Goal: Check status: Check status

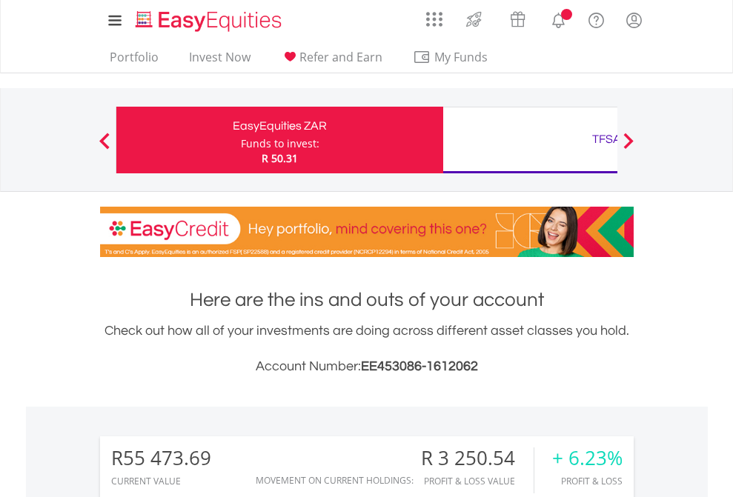
scroll to position [142, 233]
click at [241, 140] on div "Funds to invest:" at bounding box center [280, 143] width 79 height 15
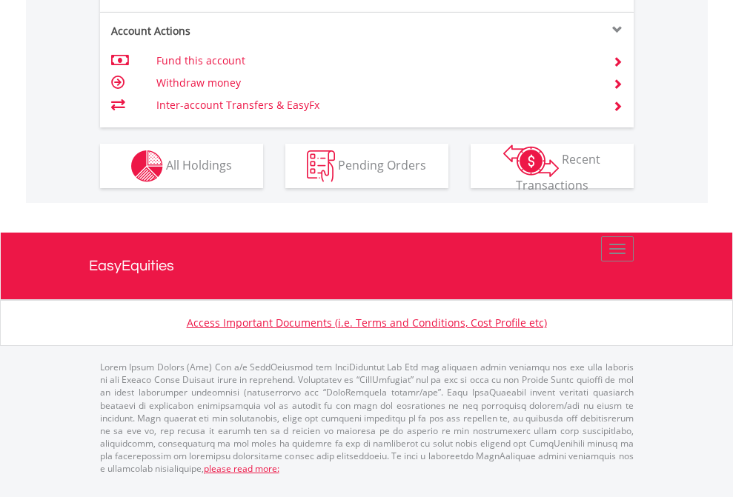
scroll to position [1509, 0]
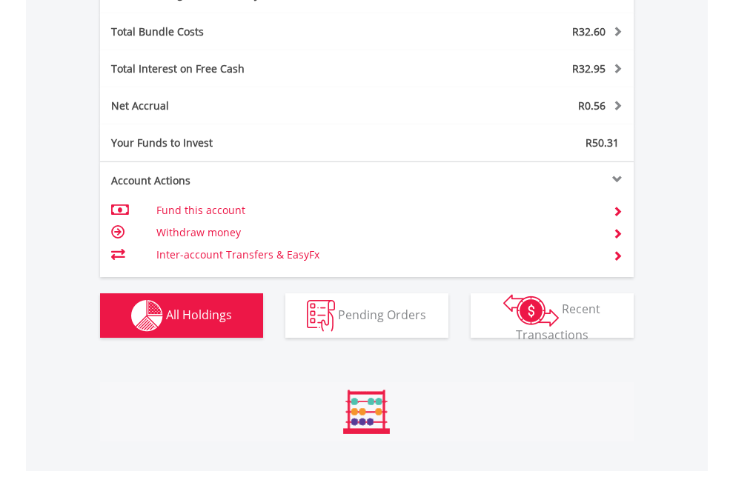
scroll to position [142, 233]
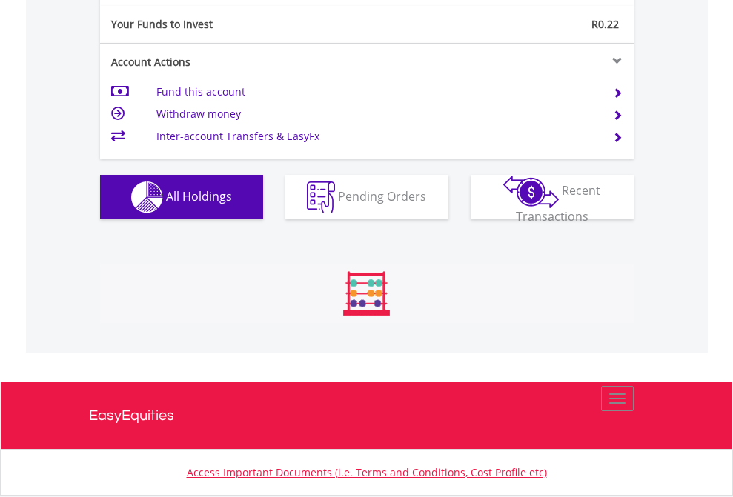
scroll to position [142, 233]
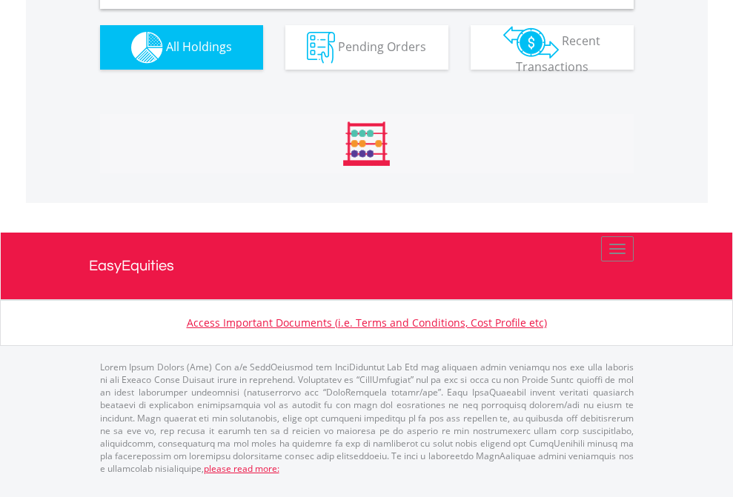
scroll to position [1432, 0]
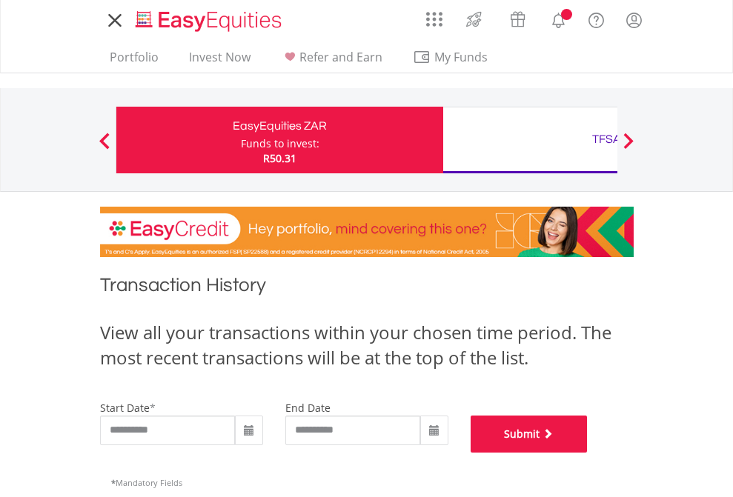
click at [587, 453] on button "Submit" at bounding box center [528, 434] width 117 height 37
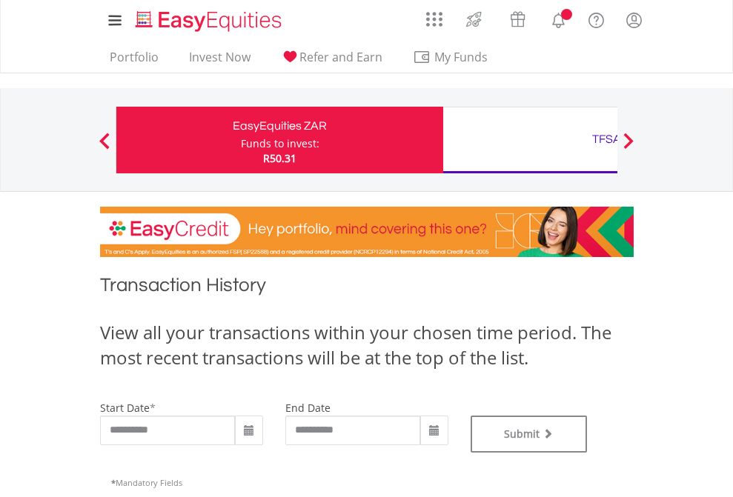
click at [530, 140] on div "TFSA" at bounding box center [606, 139] width 309 height 21
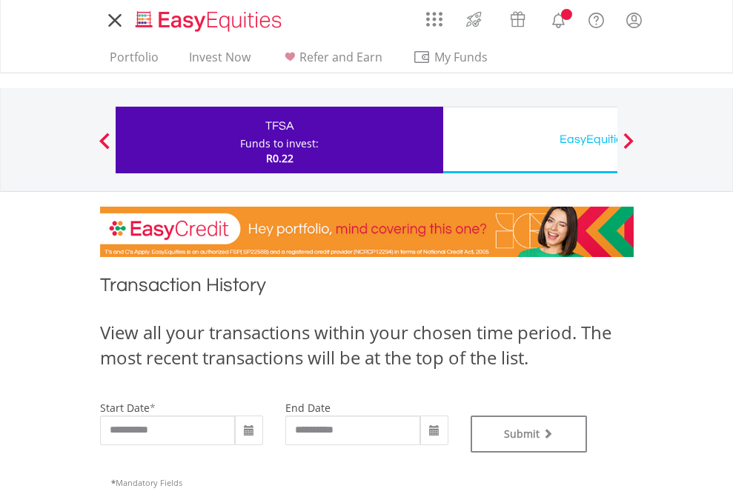
type input "**********"
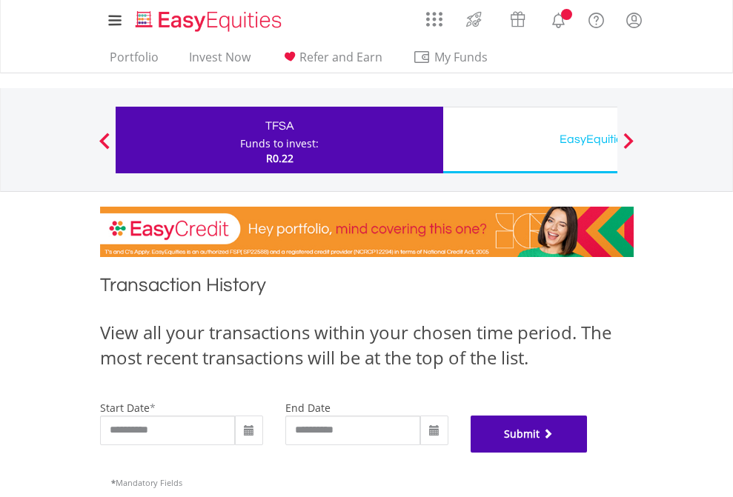
click at [587, 453] on button "Submit" at bounding box center [528, 434] width 117 height 37
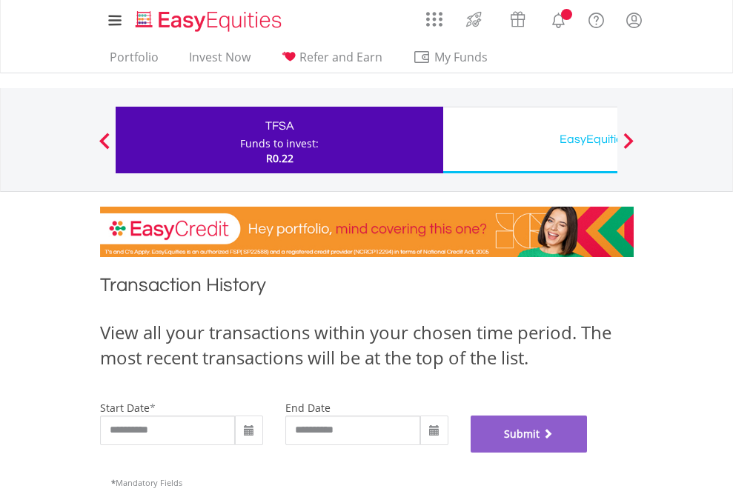
scroll to position [601, 0]
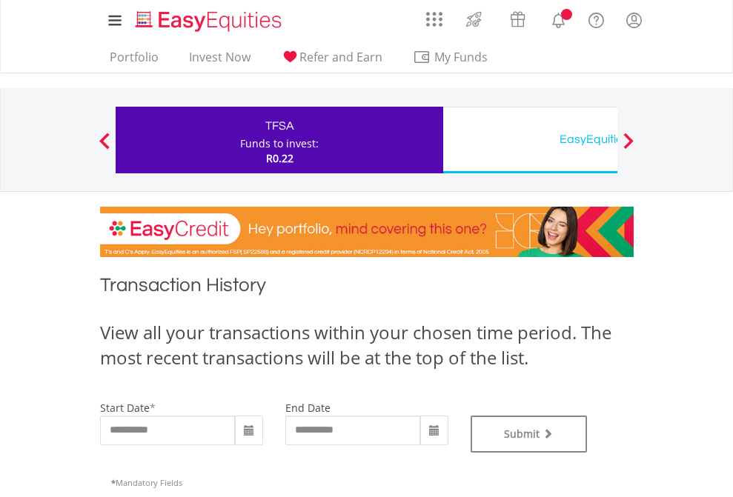
click at [530, 140] on div "EasyEquities USD" at bounding box center [606, 139] width 309 height 21
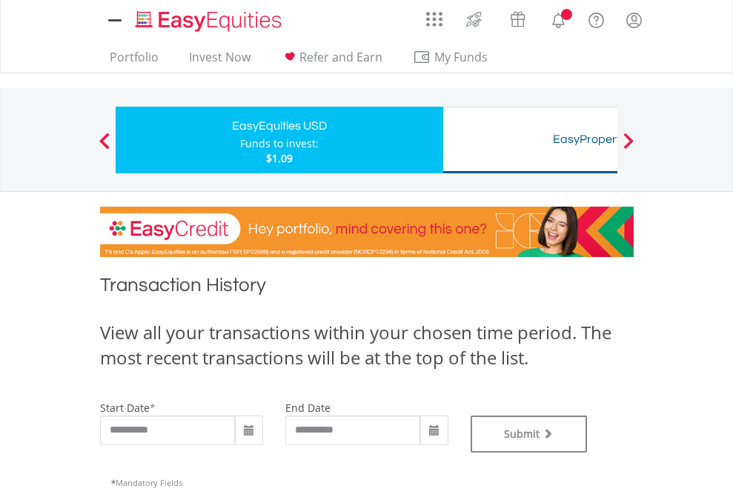
type input "**********"
